Goal: Information Seeking & Learning: Understand process/instructions

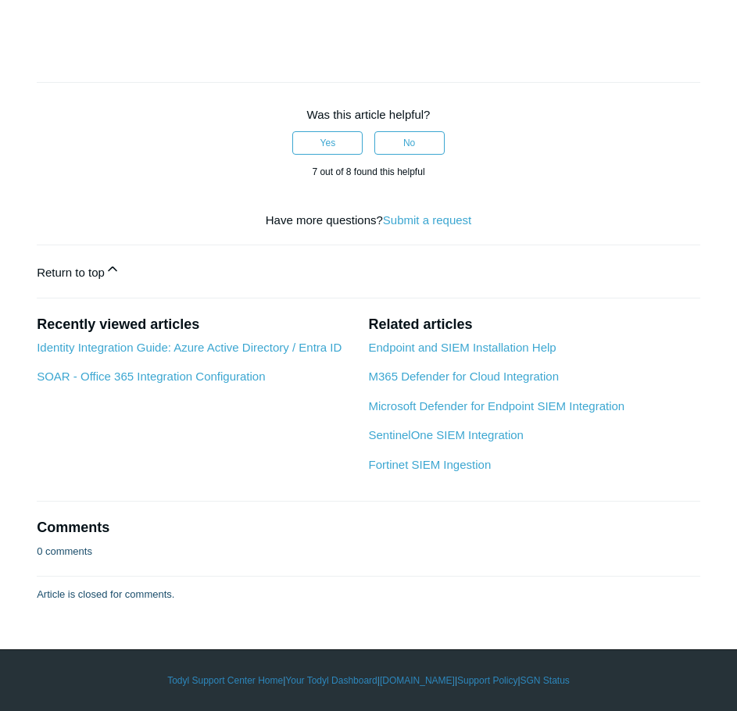
scroll to position [6326, 0]
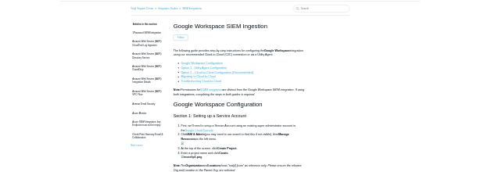
scroll to position [78, 0]
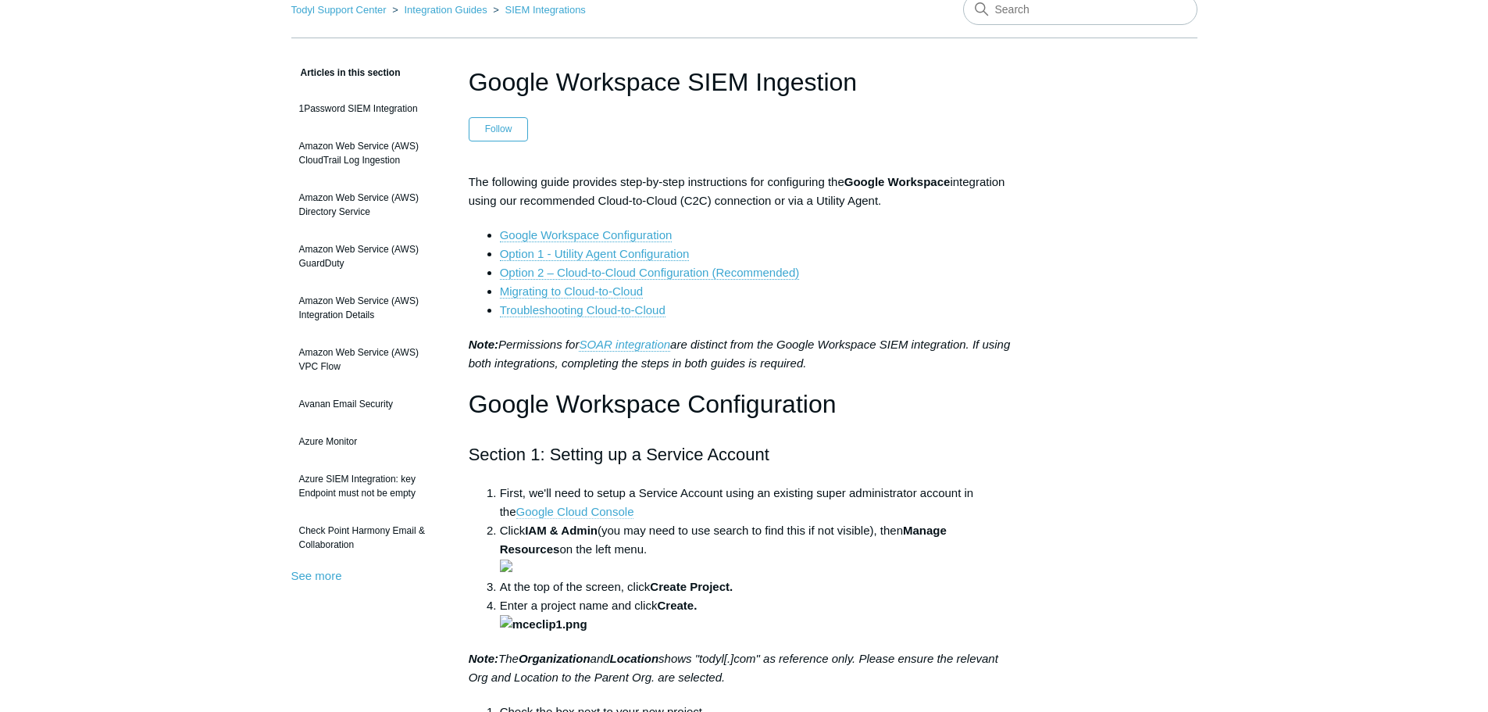
click at [590, 512] on link "Google Cloud Console" at bounding box center [575, 512] width 118 height 14
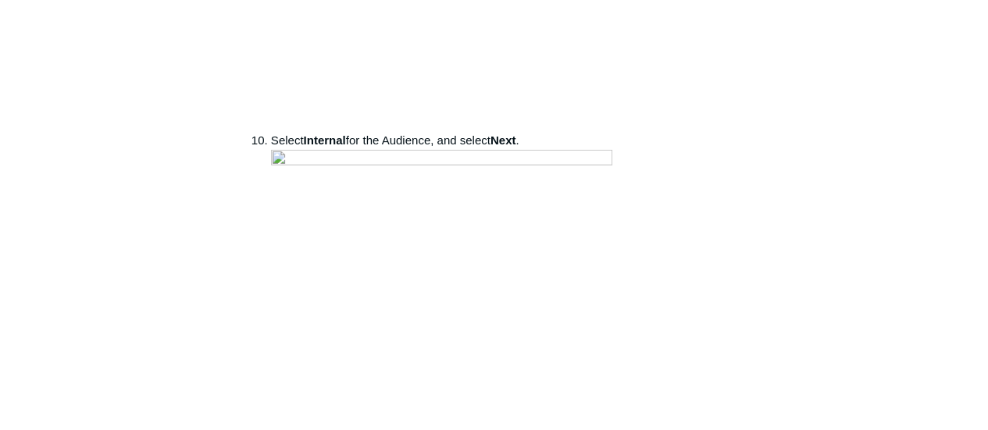
scroll to position [2187, 0]
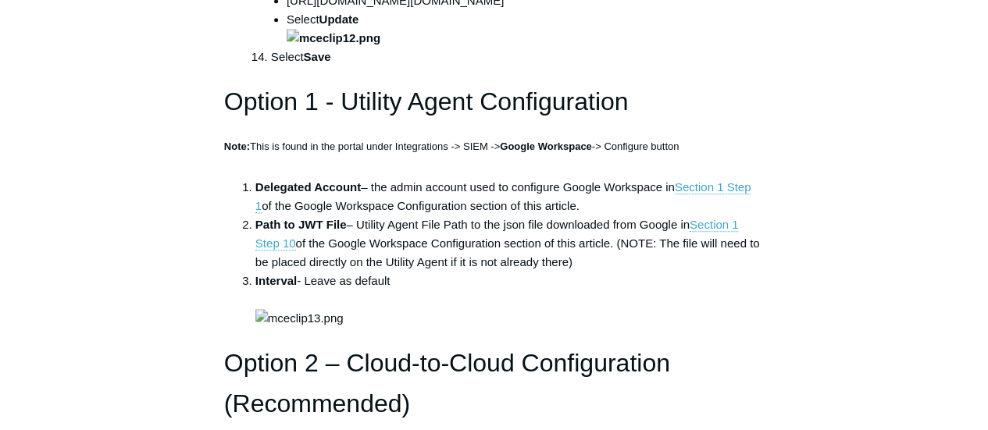
scroll to position [3593, 0]
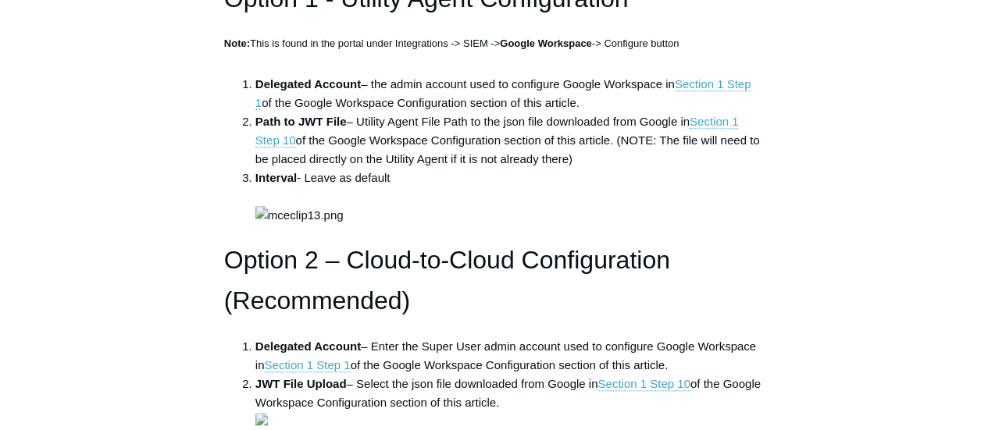
copy ul "[URL][DOMAIN_NAME][DOMAIN_NAME]"
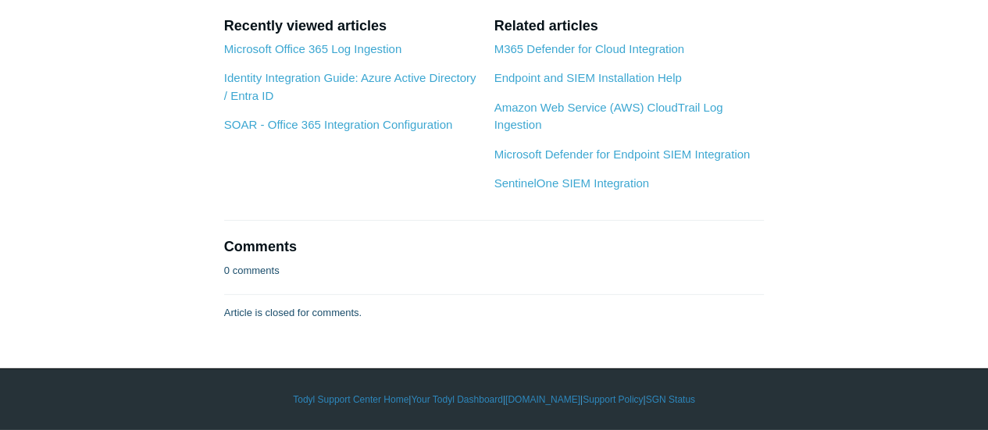
scroll to position [6561, 0]
copy li "[URL][DOMAIN_NAME][DOMAIN_NAME]"
drag, startPoint x: 284, startPoint y: 193, endPoint x: 684, endPoint y: 165, distance: 400.9
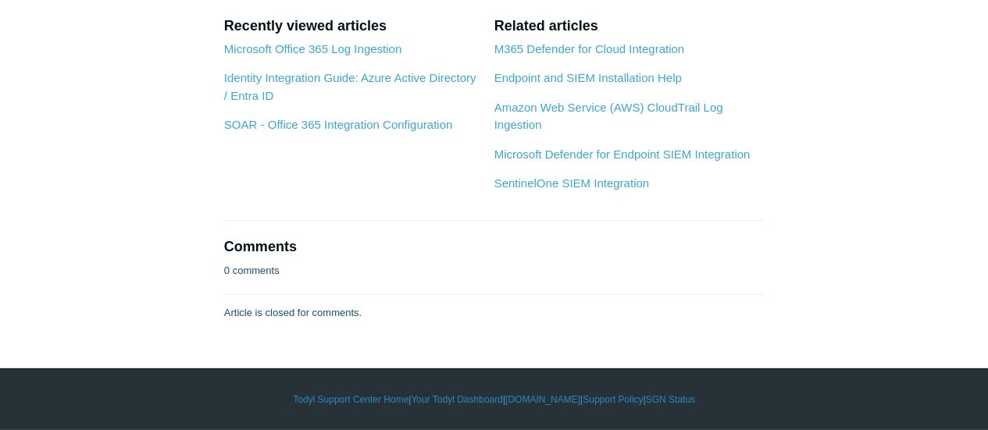
scroll to position [7424, 0]
drag, startPoint x: 547, startPoint y: 294, endPoint x: 226, endPoint y: 137, distance: 357.0
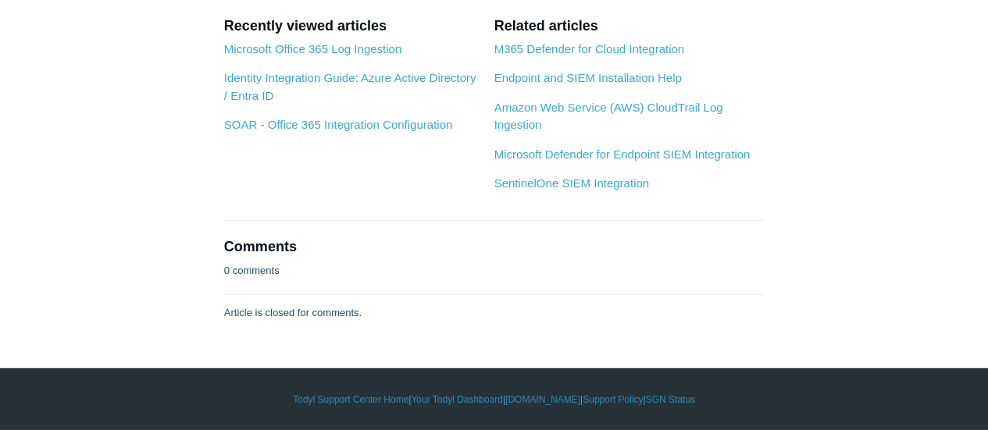
drag, startPoint x: 255, startPoint y: 279, endPoint x: 689, endPoint y: 285, distance: 433.5
copy span "This is found in the portal under Integrations -> SIEM -> Google Workspace -> C…"
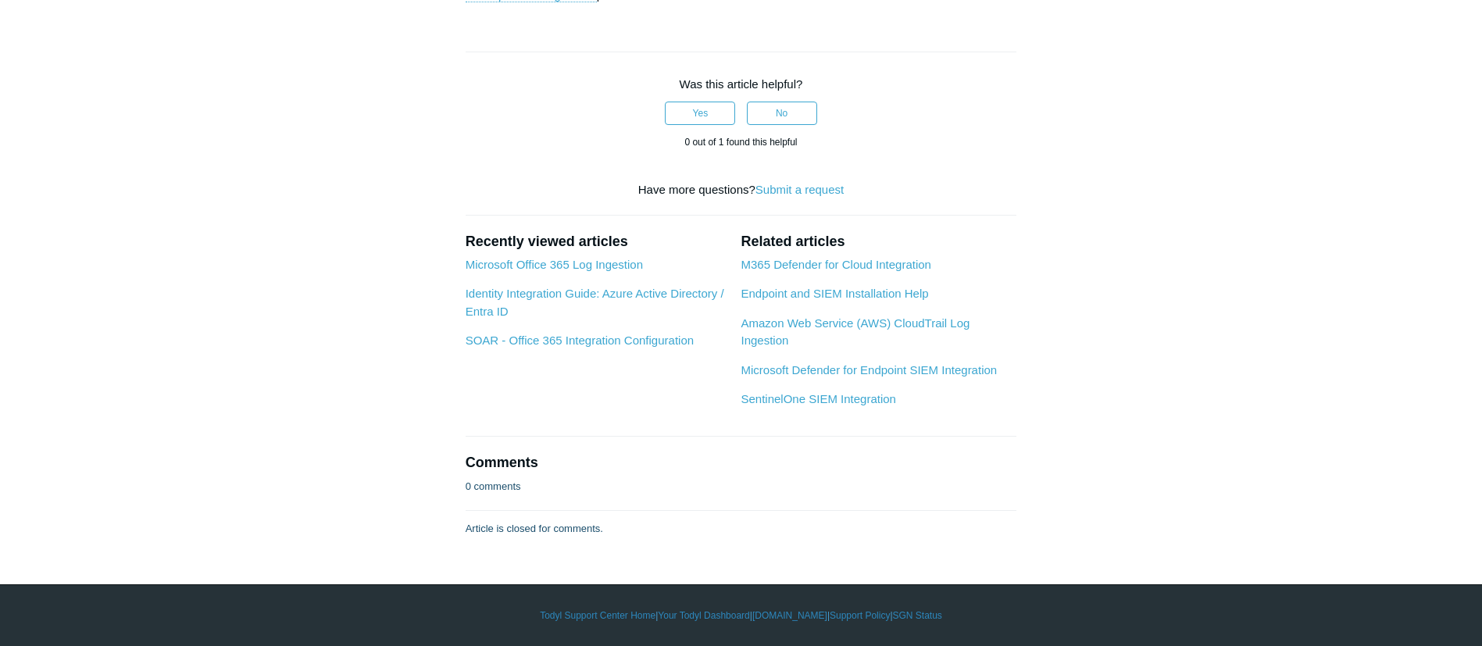
scroll to position [7191, 0]
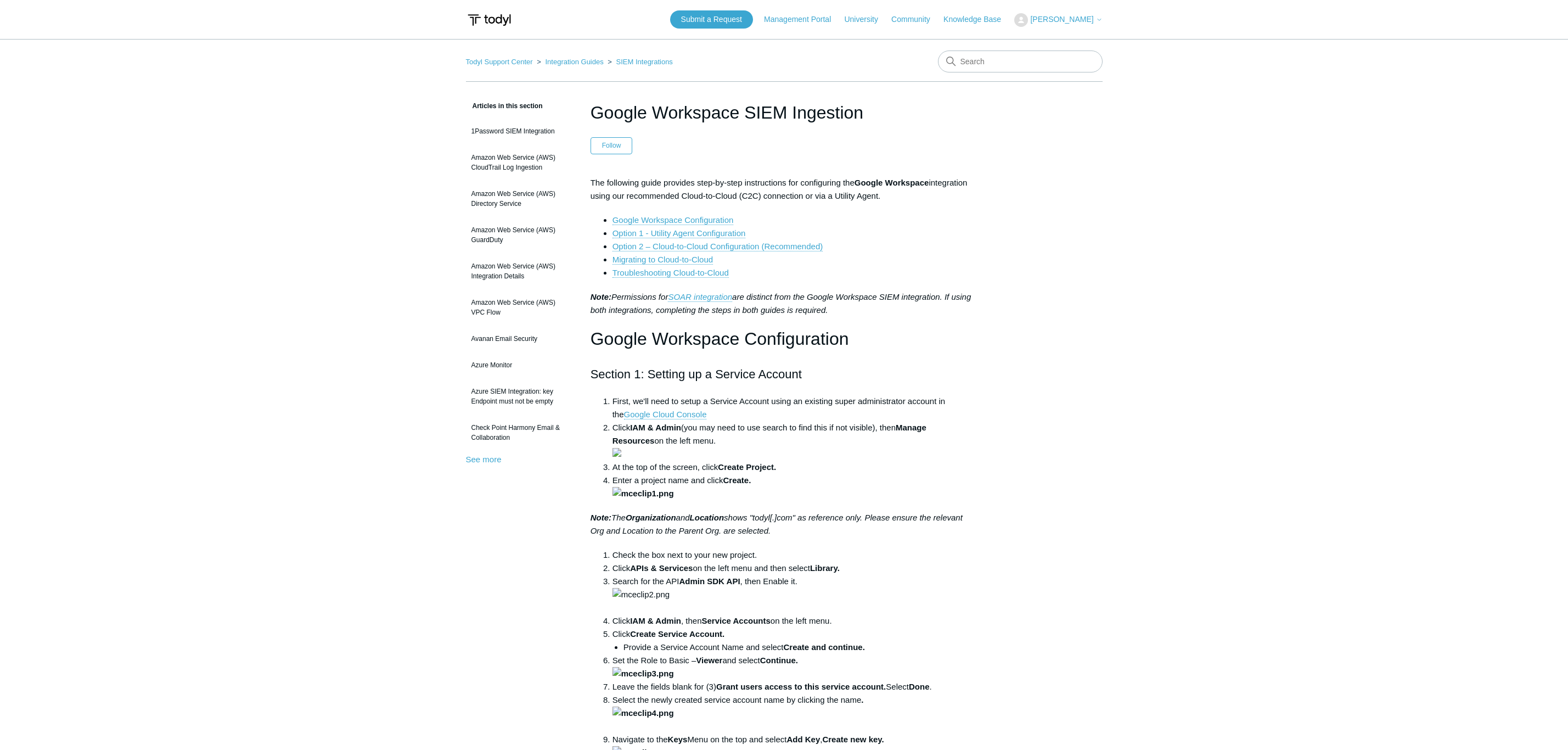
scroll to position [5182, 0]
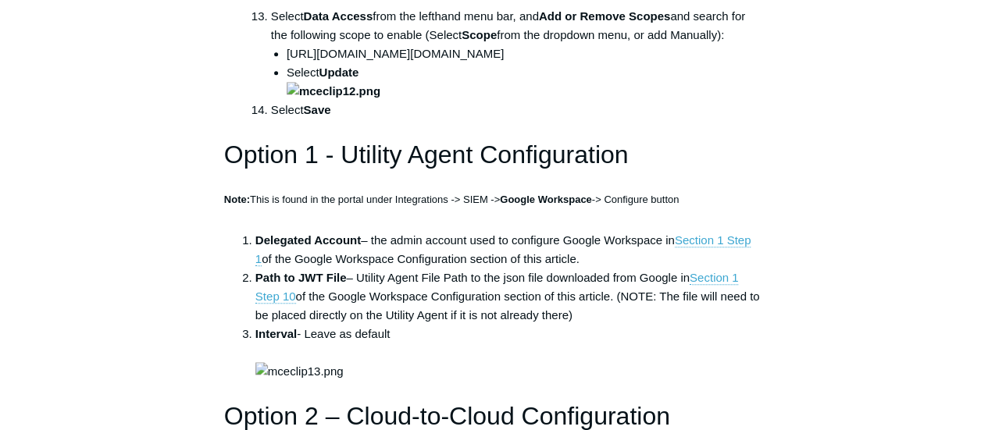
scroll to position [3593, 0]
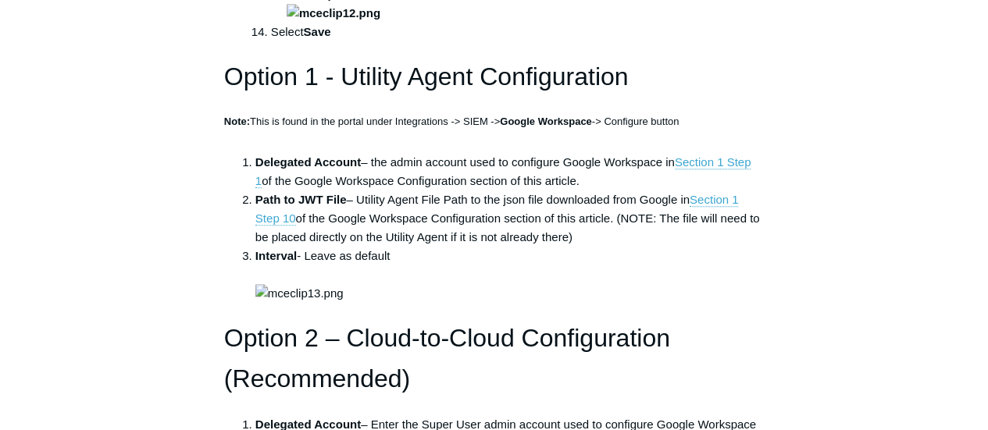
copy ul "[URL][DOMAIN_NAME][DOMAIN_NAME]"
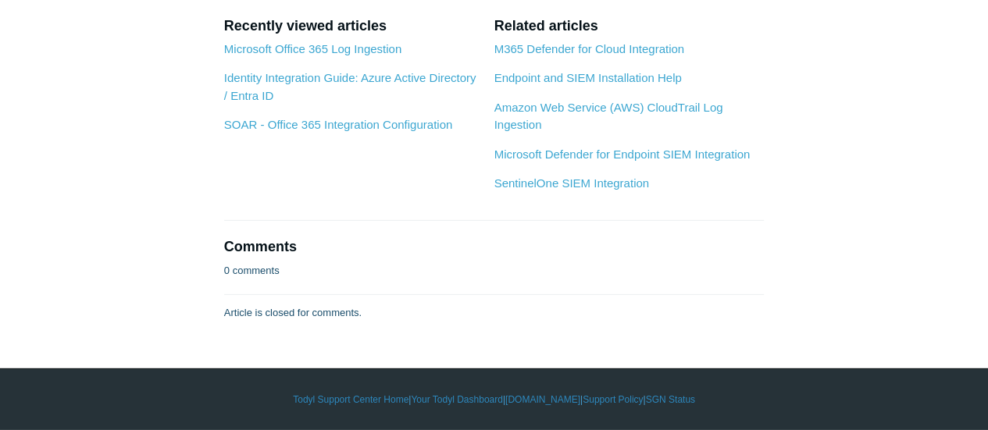
scroll to position [6561, 0]
copy ul "[URL][DOMAIN_NAME][DOMAIN_NAME]"
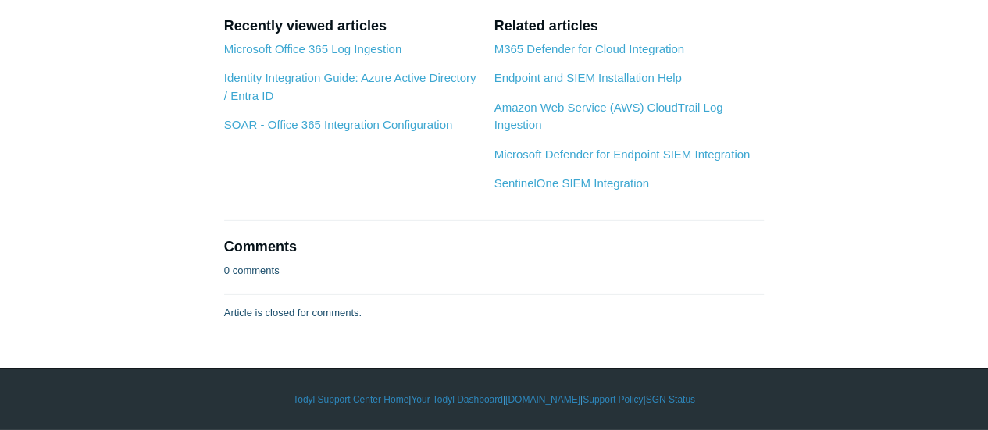
scroll to position [6605, 0]
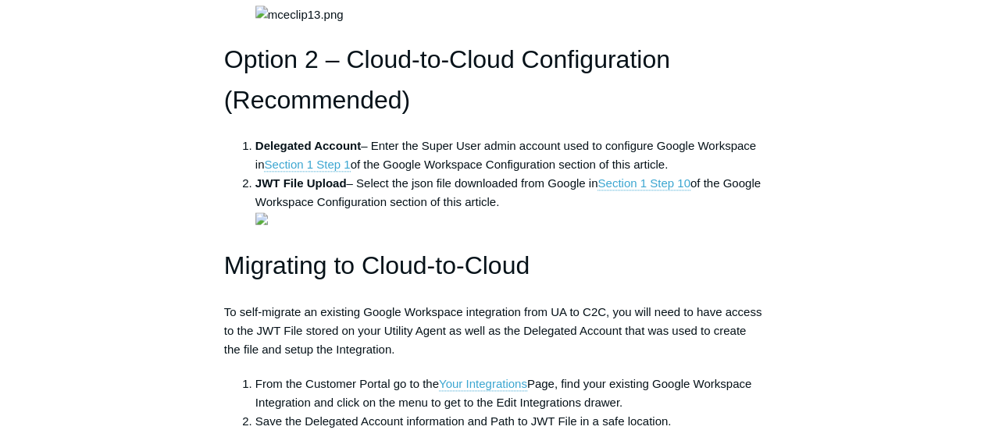
scroll to position [3793, 0]
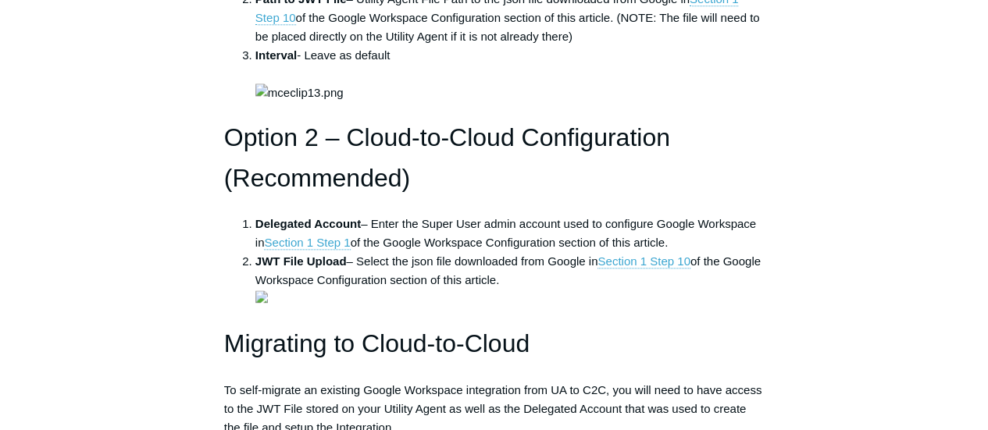
copy ul "[URL][DOMAIN_NAME][DOMAIN_NAME]"
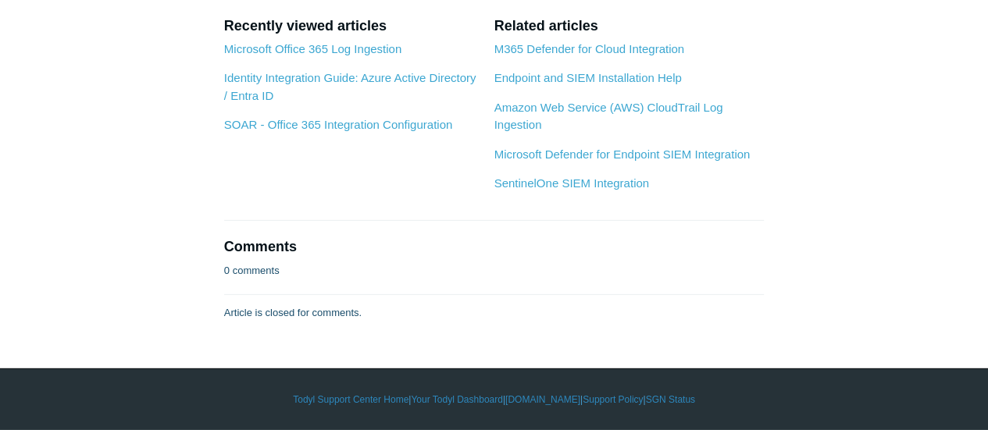
scroll to position [8480, 0]
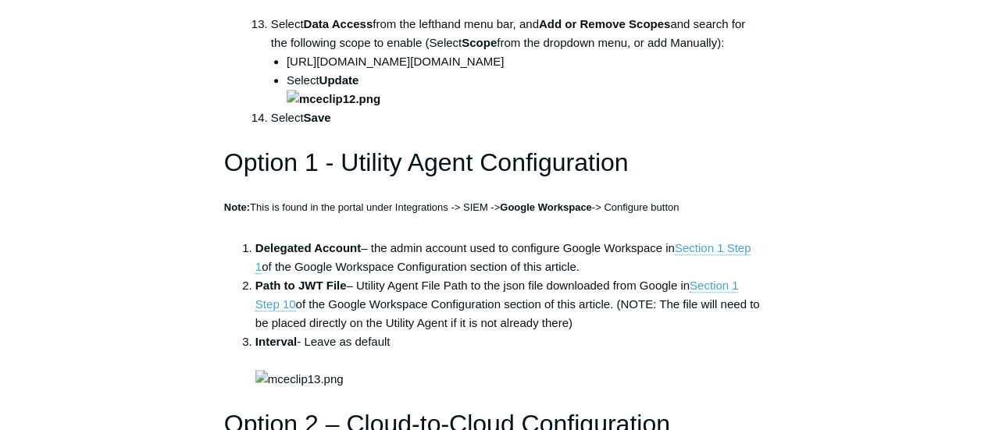
scroll to position [3585, 0]
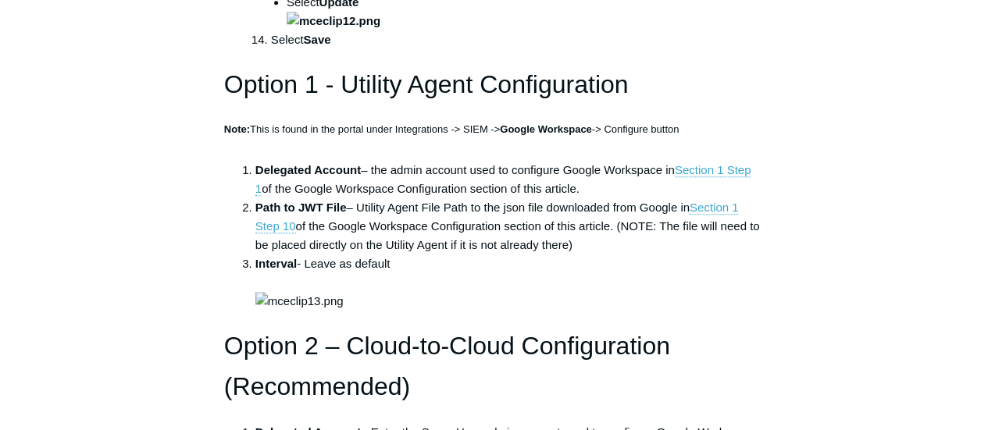
copy ul "[URL][DOMAIN_NAME][DOMAIN_NAME]"
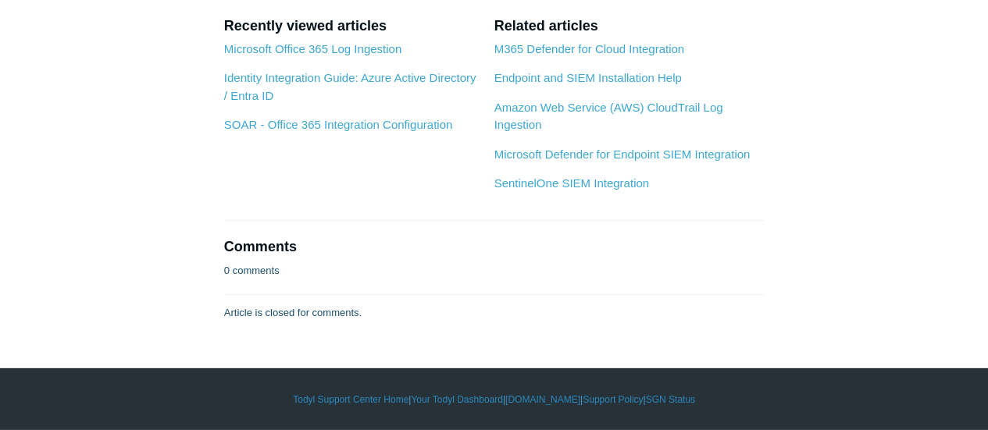
scroll to position [7490, 0]
